Goal: Task Accomplishment & Management: Use online tool/utility

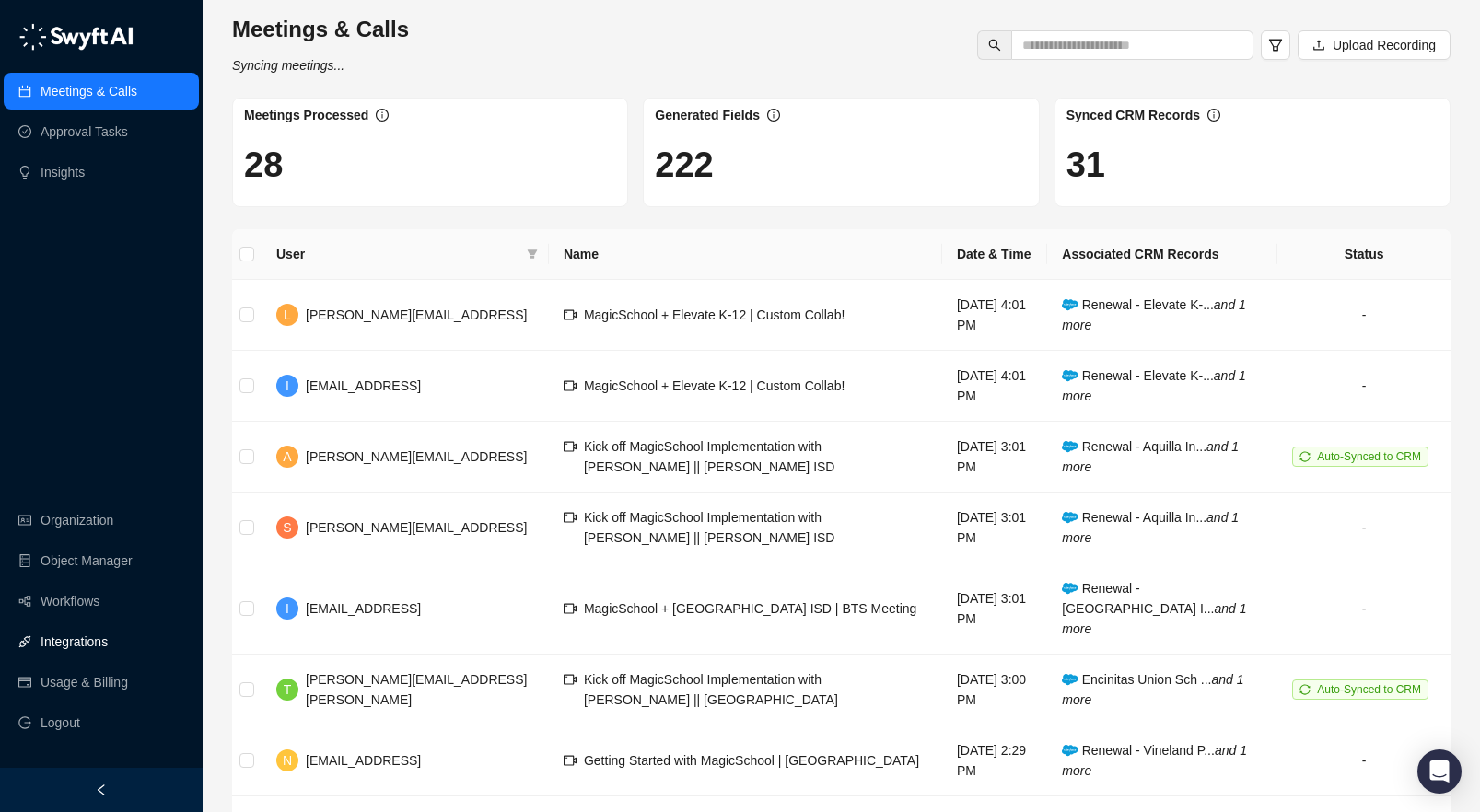
click at [62, 635] on link "Integrations" at bounding box center [74, 642] width 67 height 37
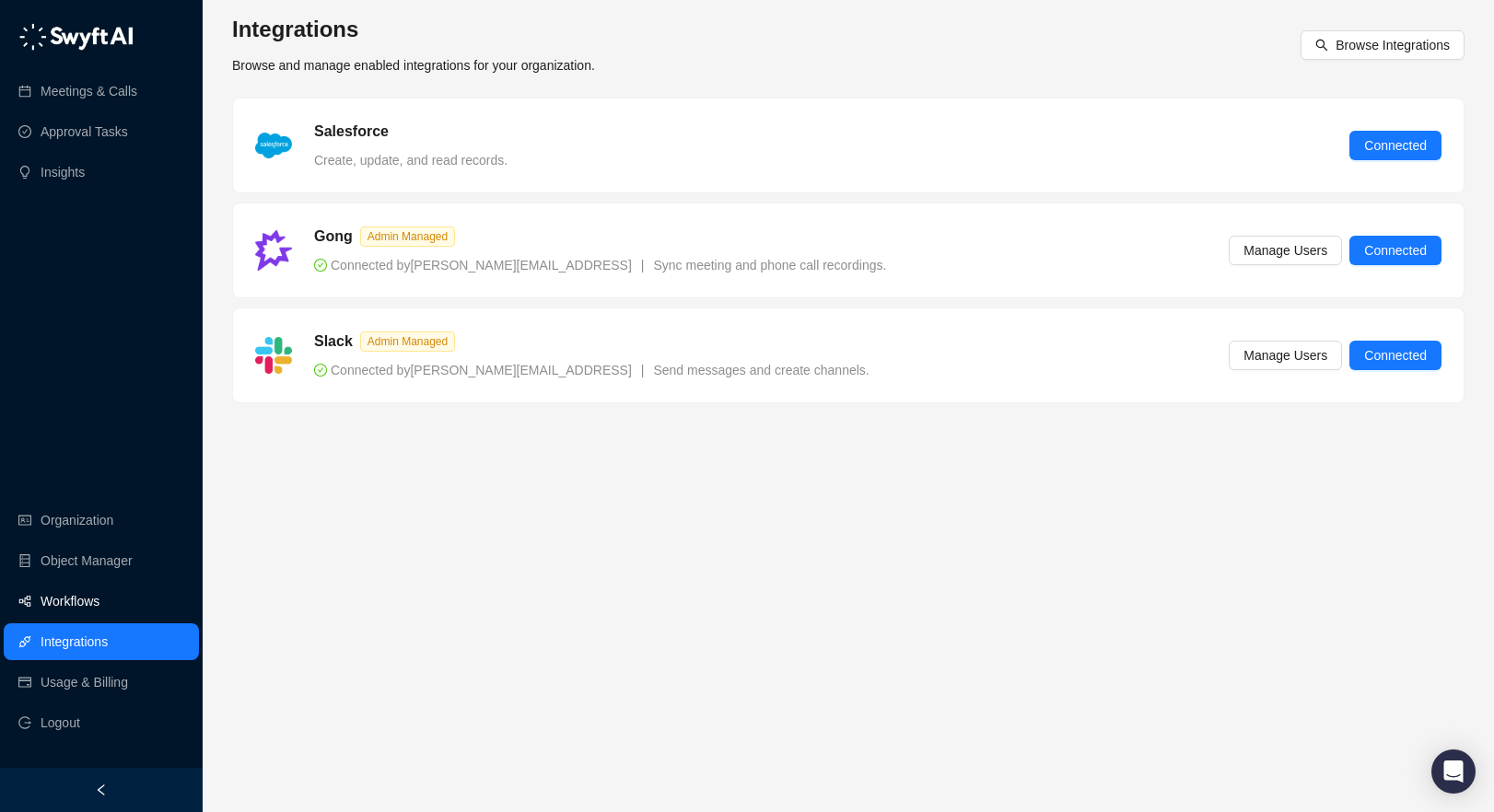
click at [67, 594] on link "Workflows" at bounding box center [70, 602] width 59 height 37
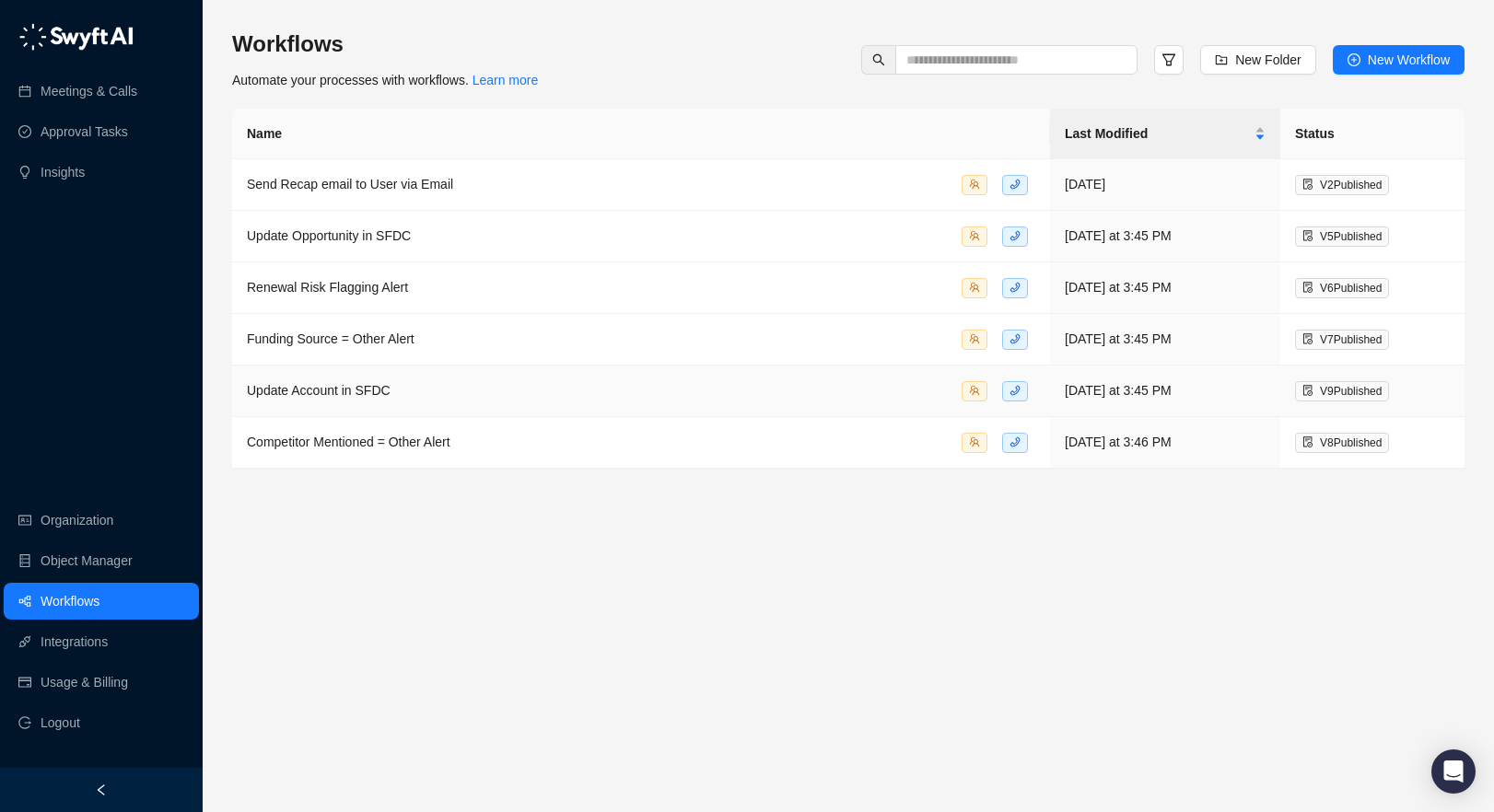
click at [330, 384] on span "Update Account in SFDC" at bounding box center [318, 391] width 143 height 15
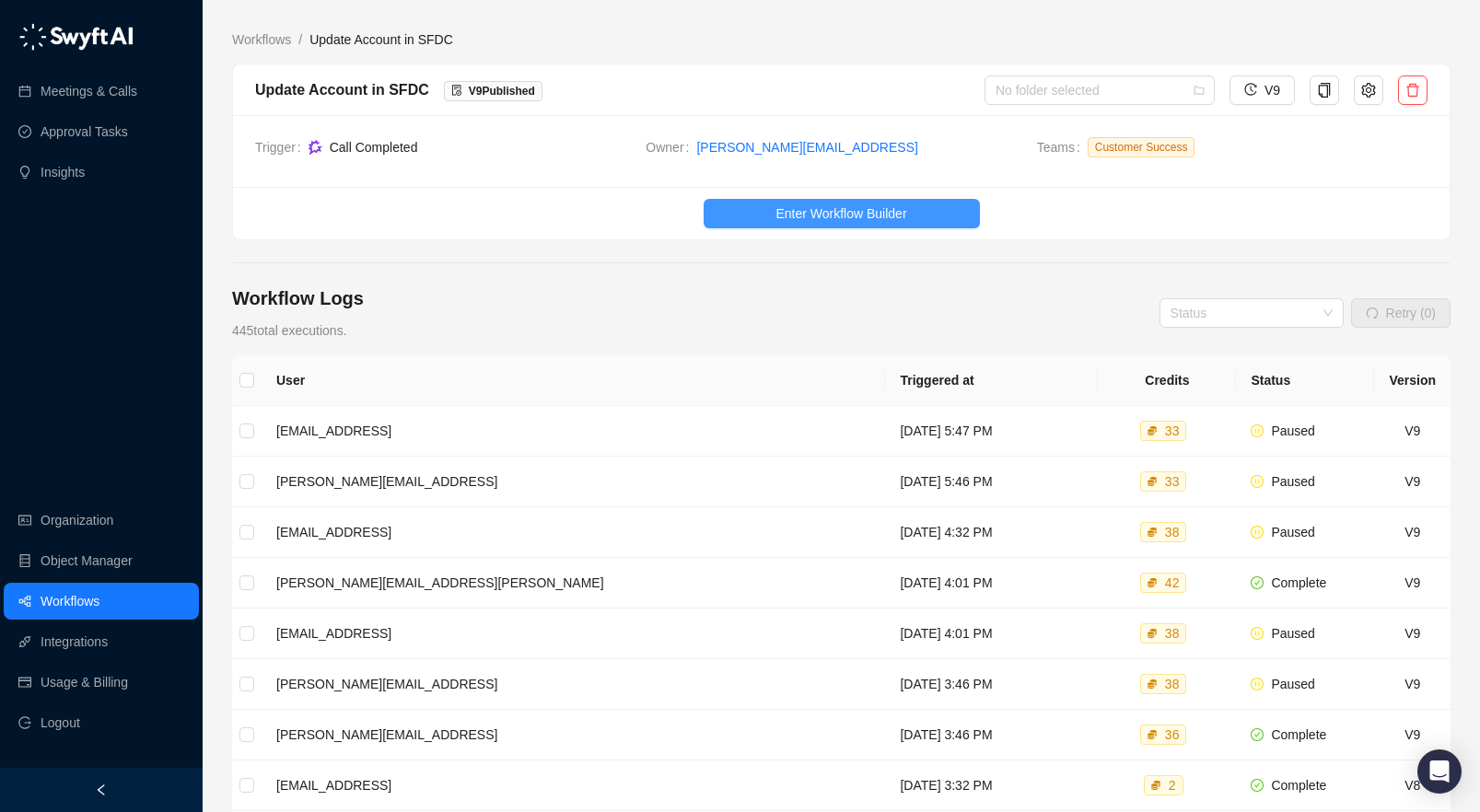
click at [852, 220] on span "Enter Workflow Builder" at bounding box center [841, 214] width 131 height 20
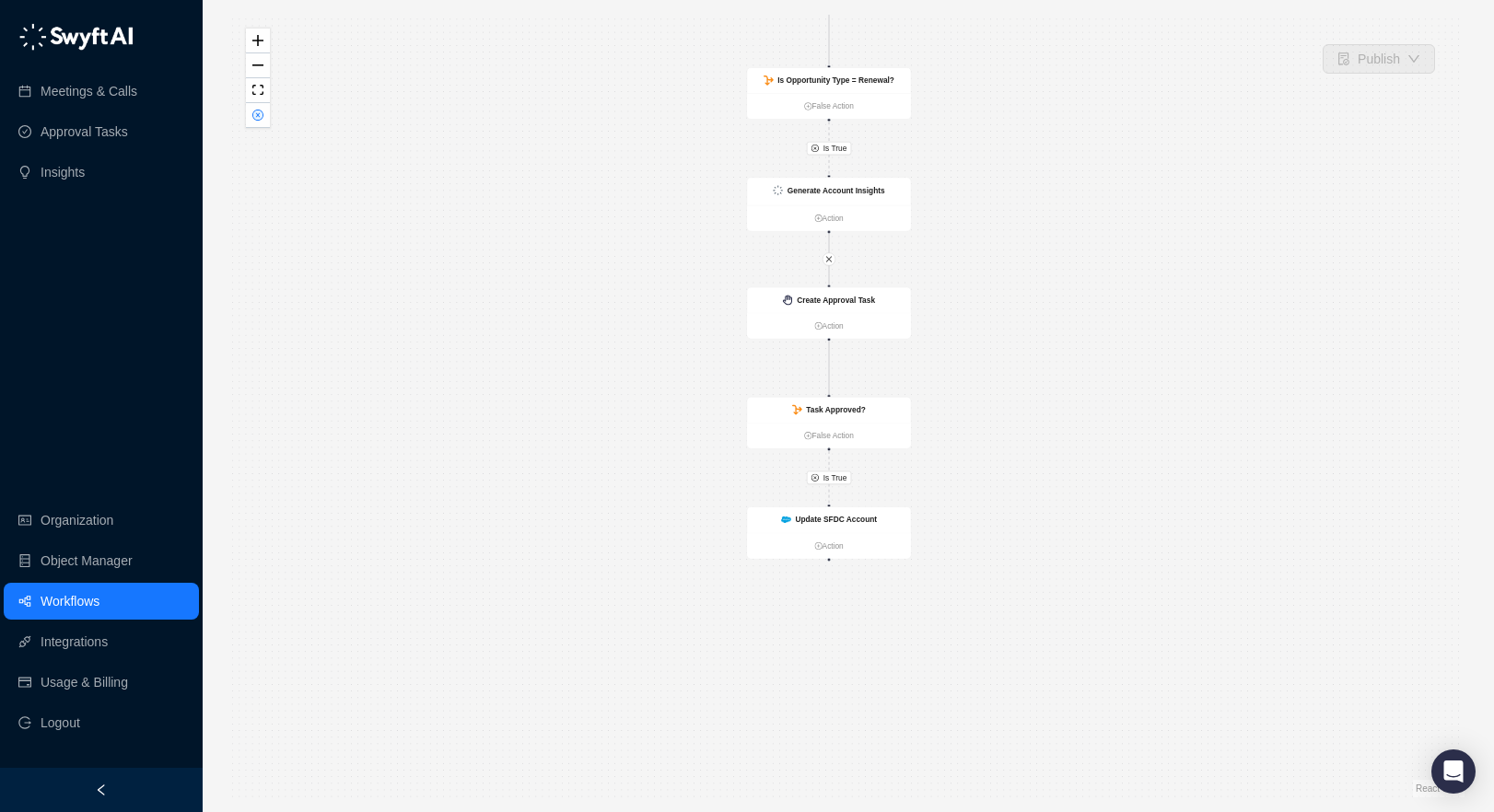
drag, startPoint x: 1076, startPoint y: 567, endPoint x: 1057, endPoint y: 365, distance: 202.9
click at [1057, 365] on div "Is True Is True Call Completed Action Generate Account Insights Action Create A…" at bounding box center [848, 406] width 1233 height 783
click at [871, 531] on div "Update SFDC Account" at bounding box center [829, 521] width 164 height 26
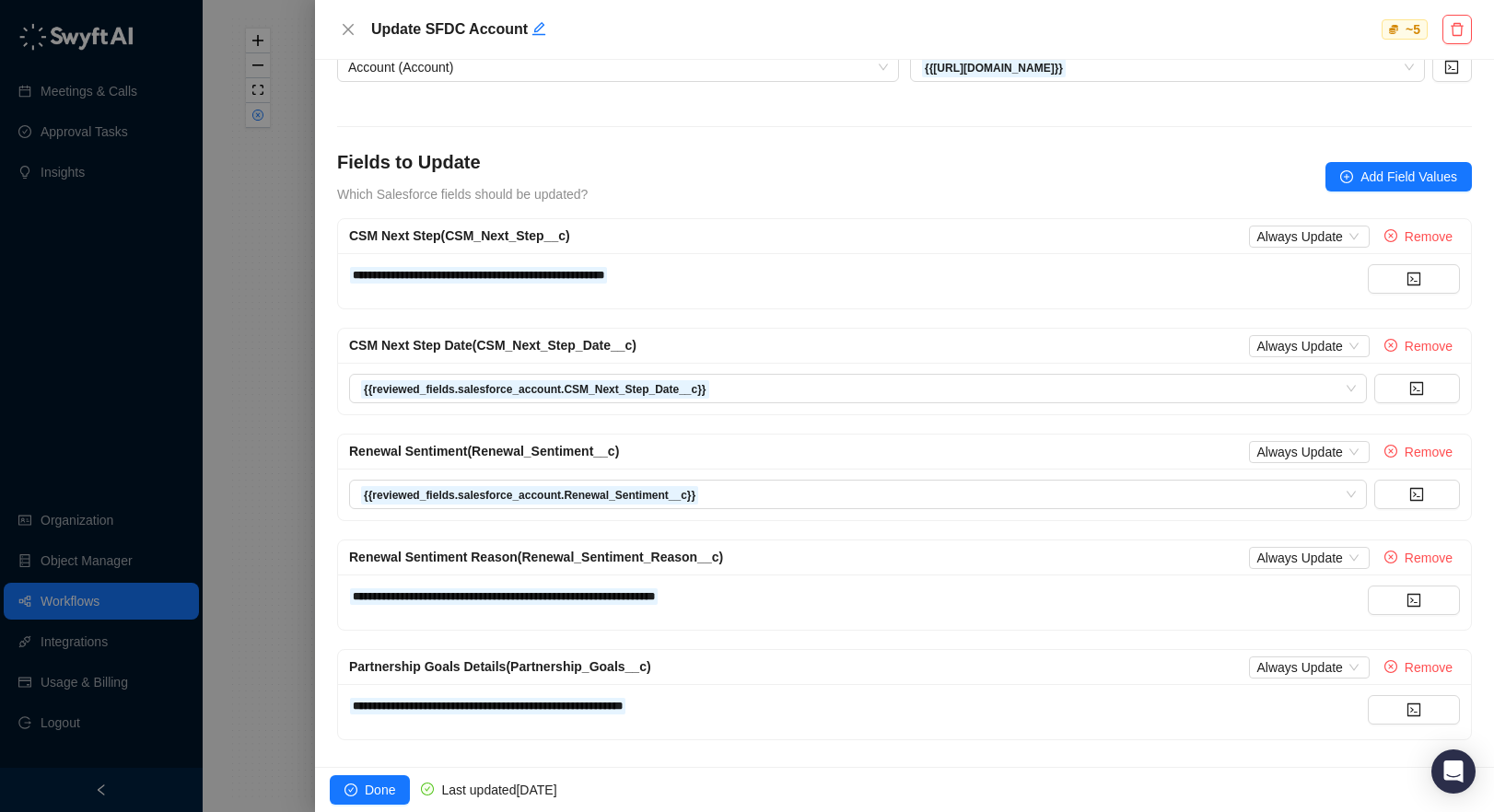
scroll to position [140, 0]
